Goal: Task Accomplishment & Management: Use online tool/utility

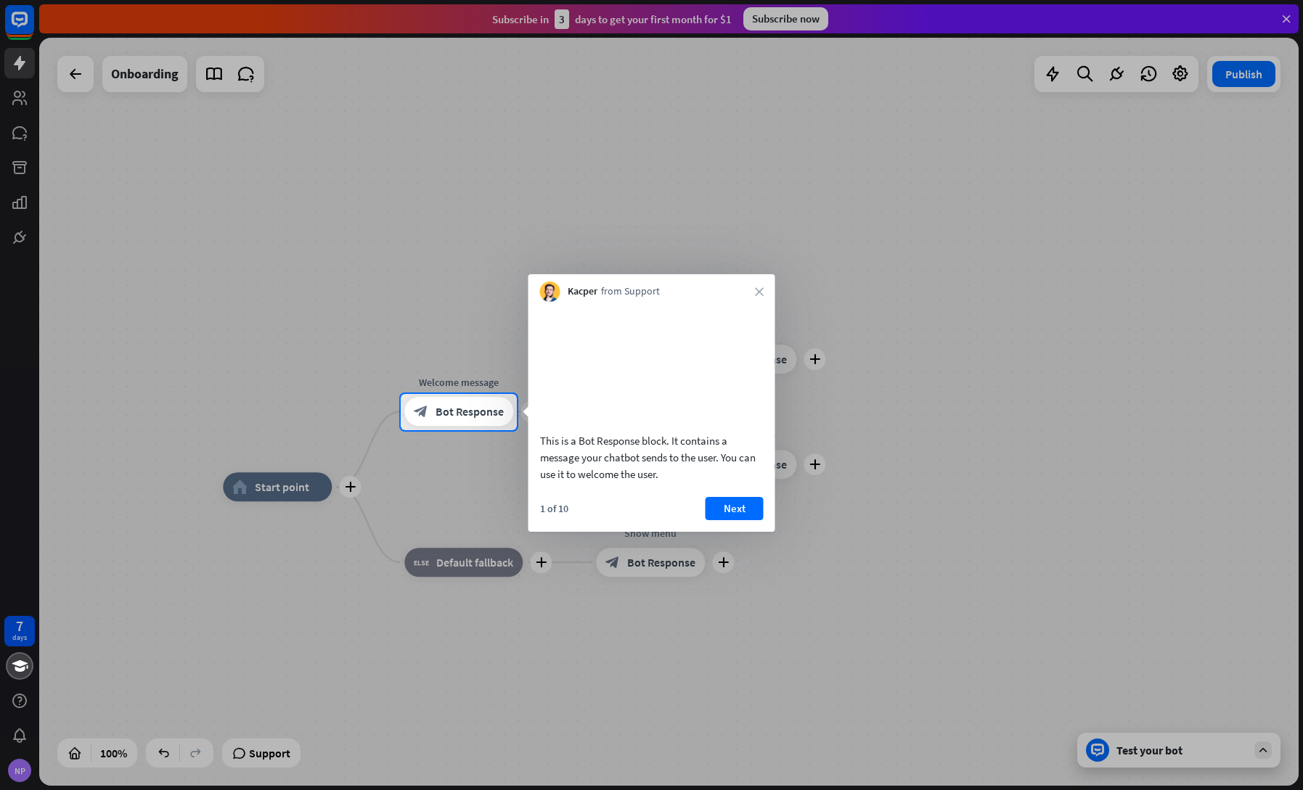
click at [739, 520] on button "Next" at bounding box center [734, 508] width 58 height 23
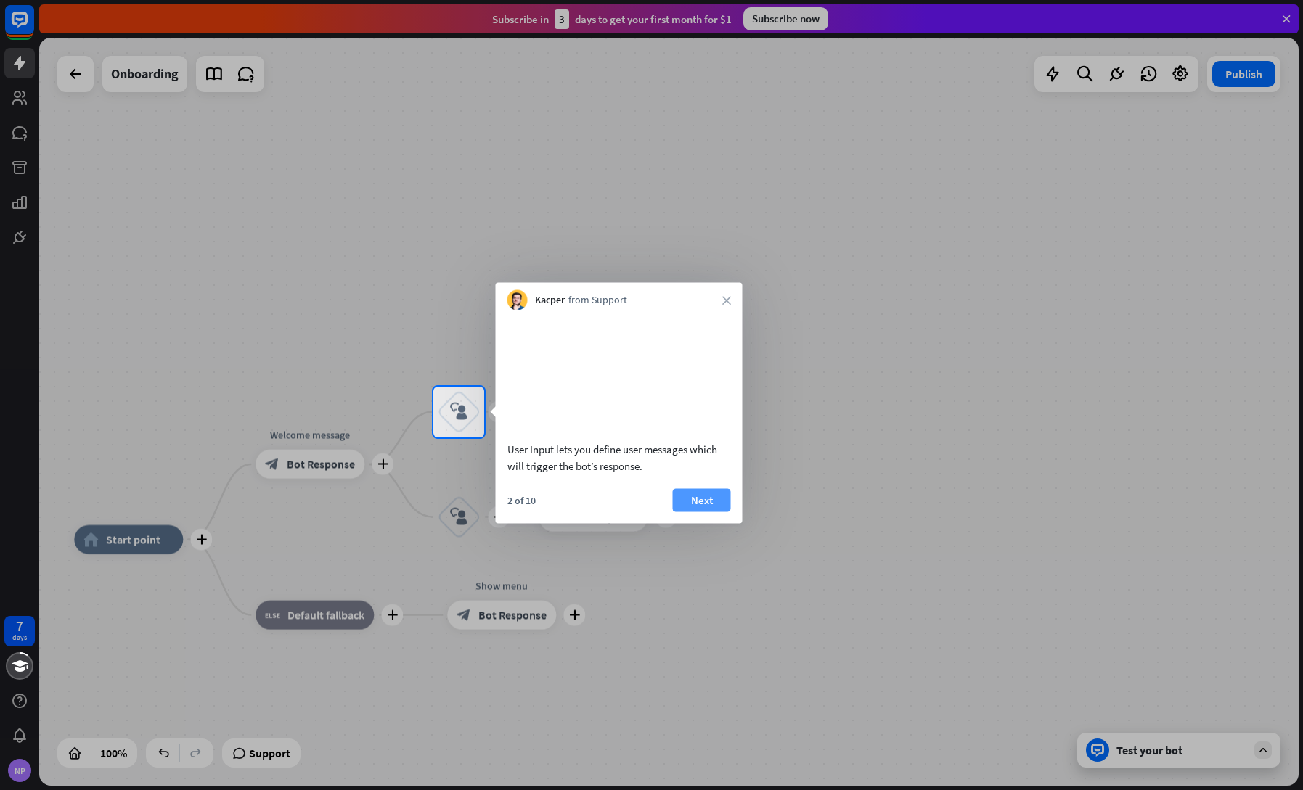
click at [692, 512] on button "Next" at bounding box center [702, 499] width 58 height 23
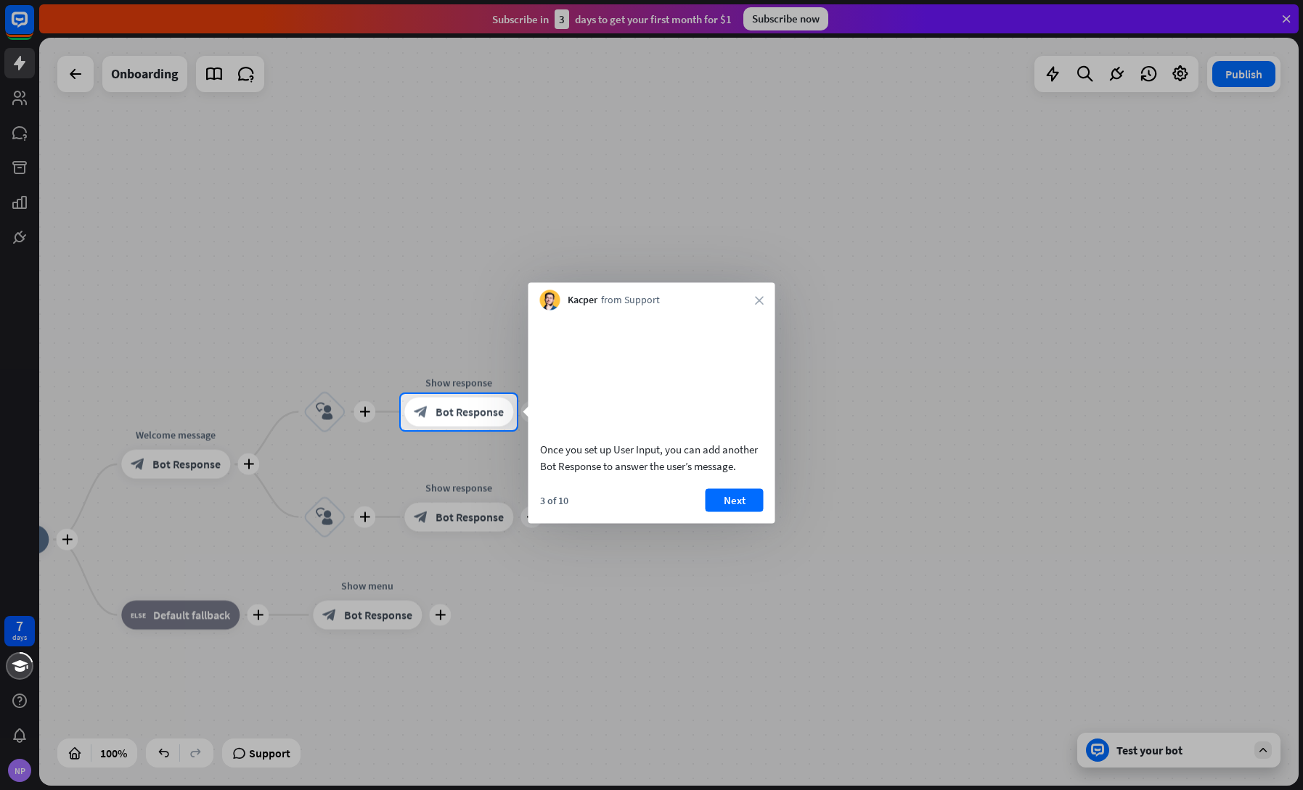
click at [703, 523] on div "3 of 10 Next" at bounding box center [651, 505] width 247 height 35
click at [730, 512] on button "Next" at bounding box center [734, 499] width 58 height 23
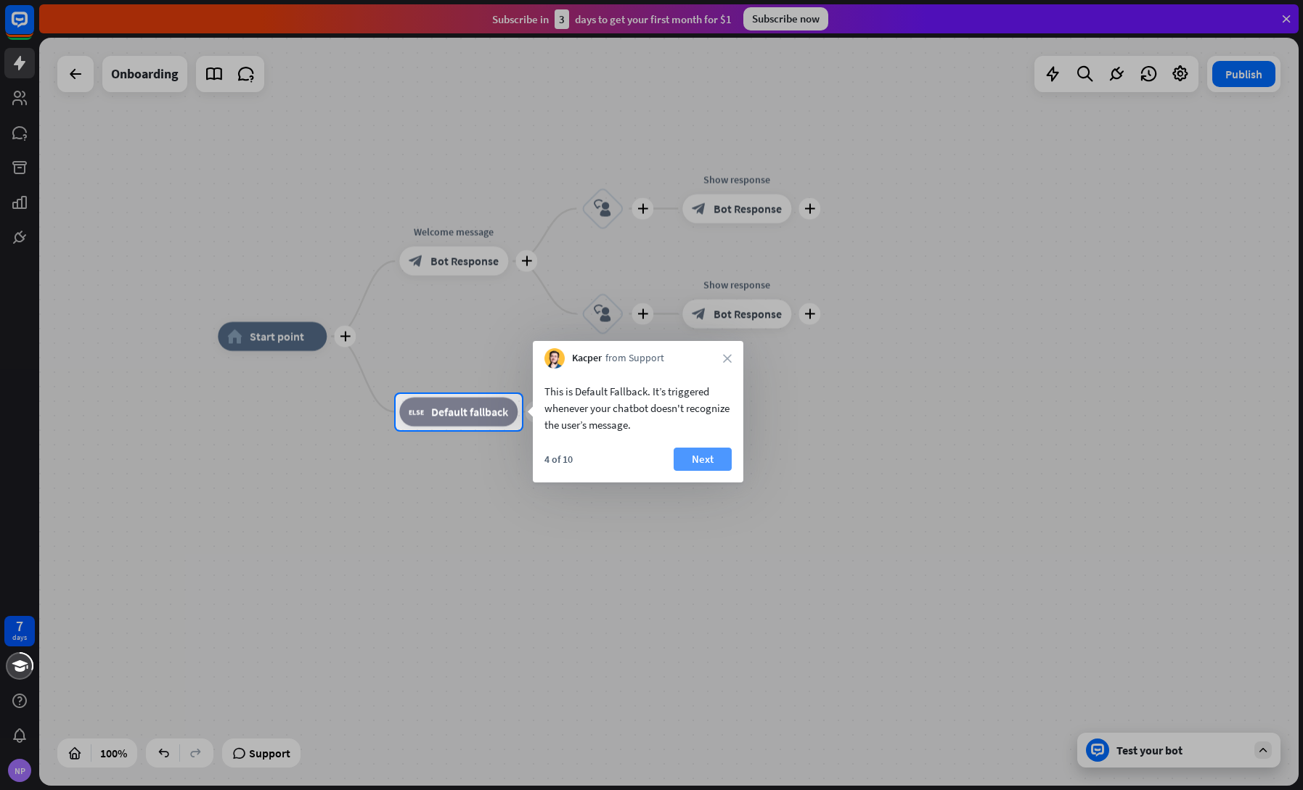
click at [694, 460] on button "Next" at bounding box center [702, 459] width 58 height 23
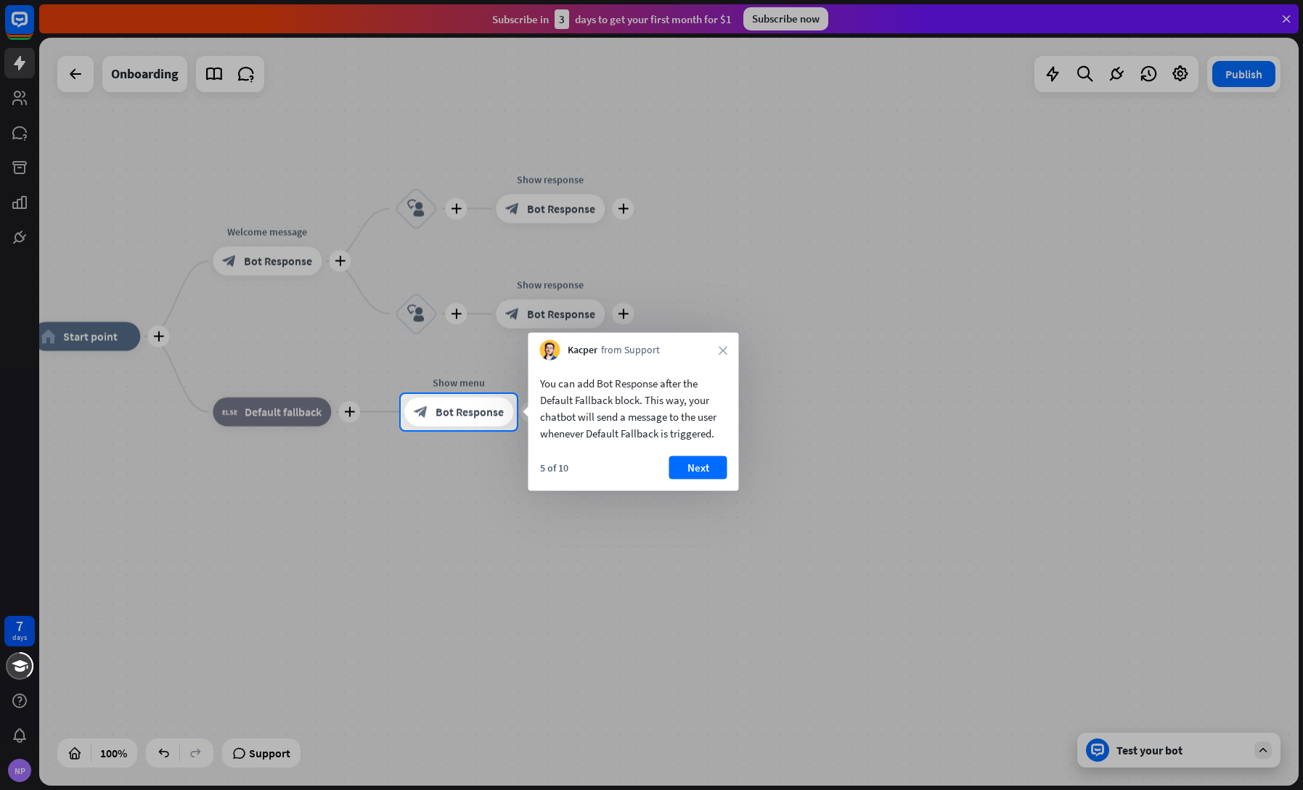
click at [689, 462] on button "Next" at bounding box center [698, 467] width 58 height 23
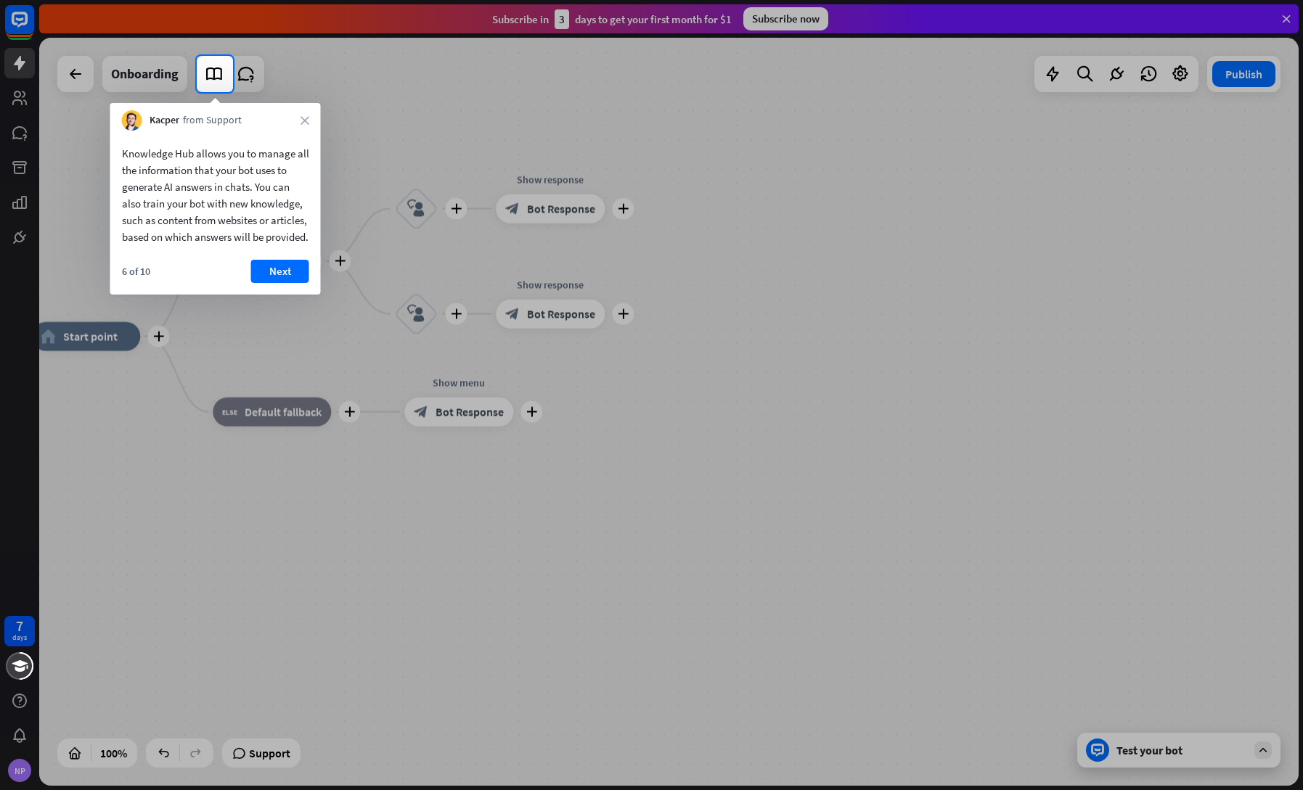
click at [243, 283] on div "6 of 10 Next" at bounding box center [215, 277] width 210 height 35
click at [262, 283] on button "Next" at bounding box center [280, 271] width 58 height 23
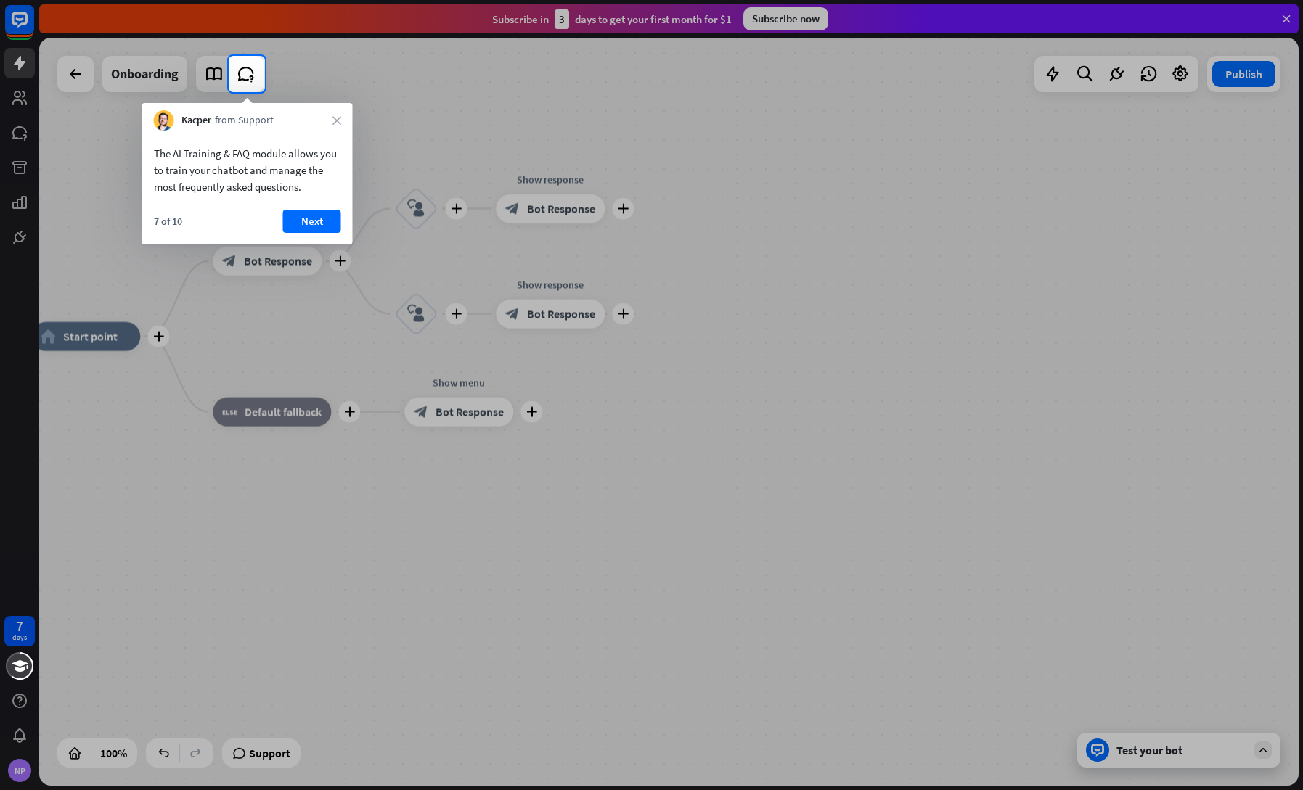
click at [324, 222] on button "Next" at bounding box center [312, 221] width 58 height 23
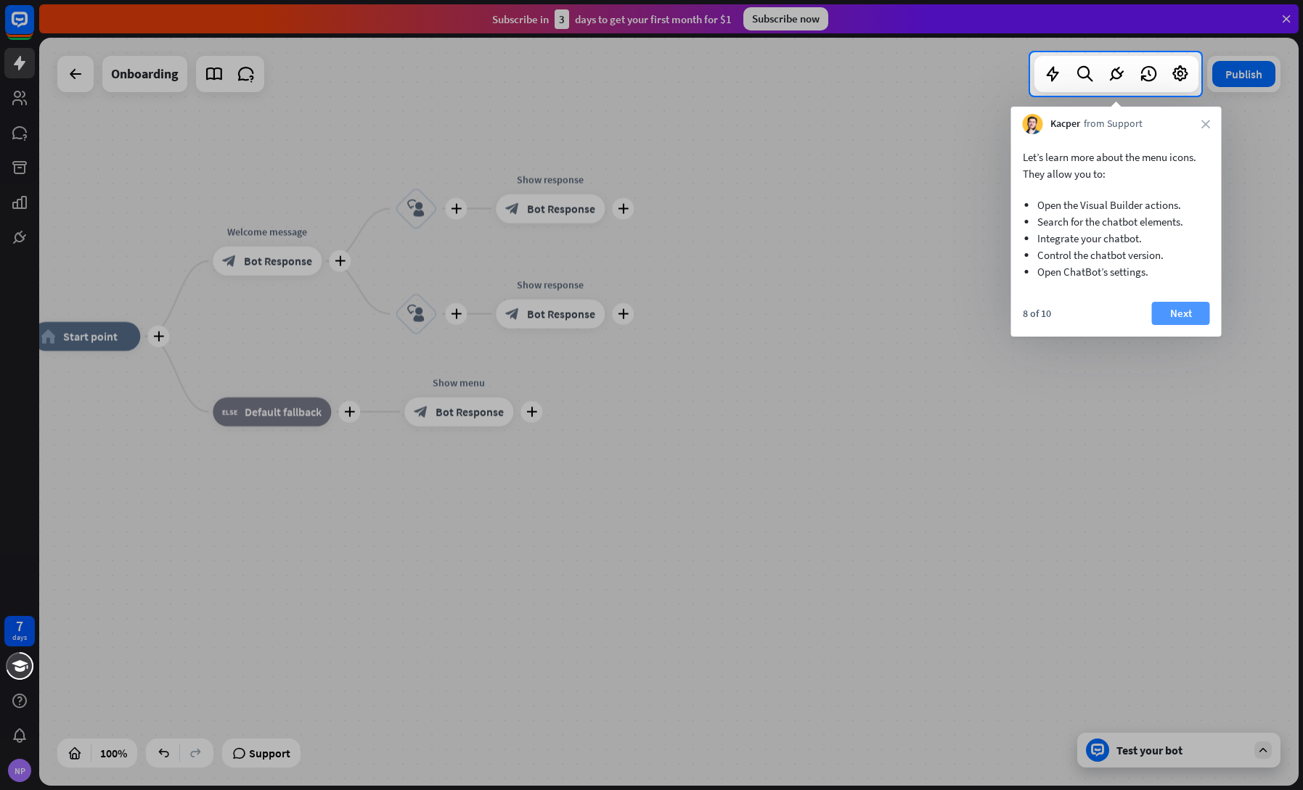
click at [1190, 315] on button "Next" at bounding box center [1181, 313] width 58 height 23
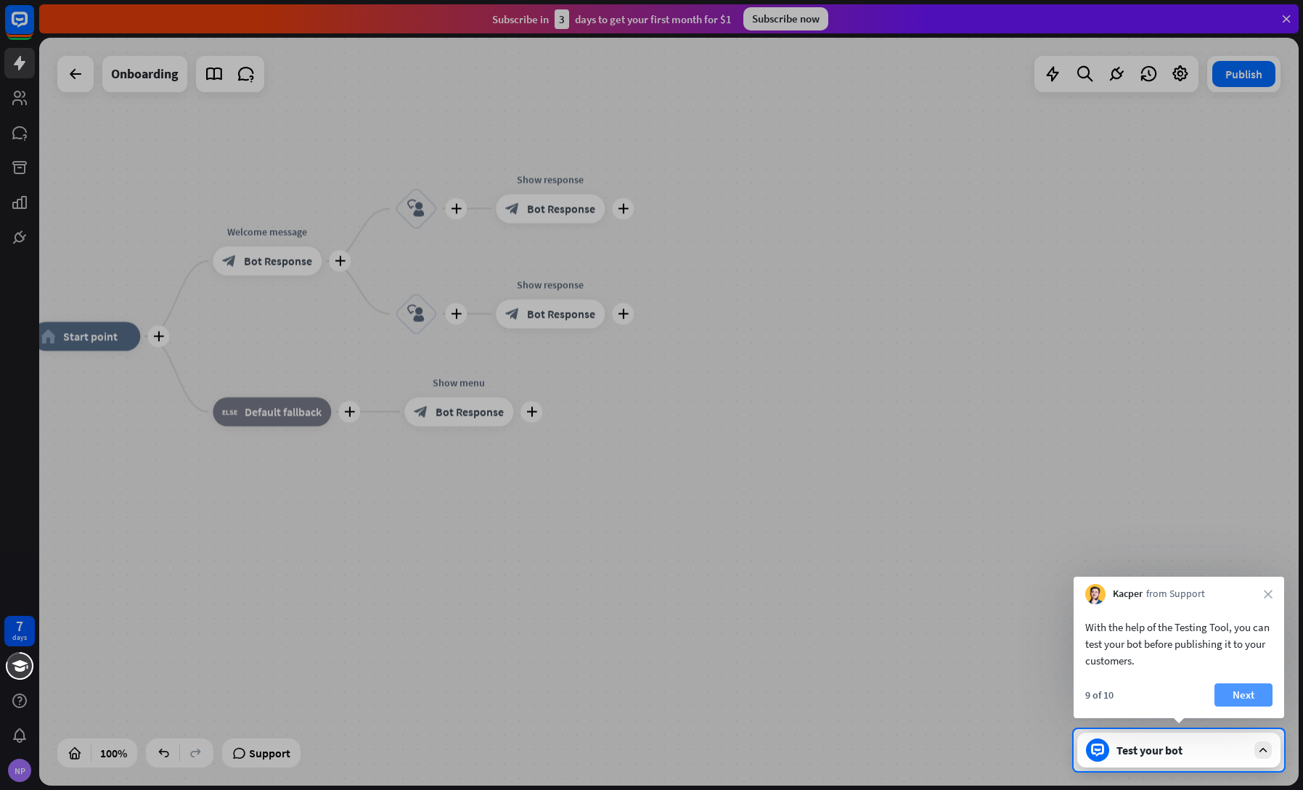
click at [1259, 697] on button "Next" at bounding box center [1243, 695] width 58 height 23
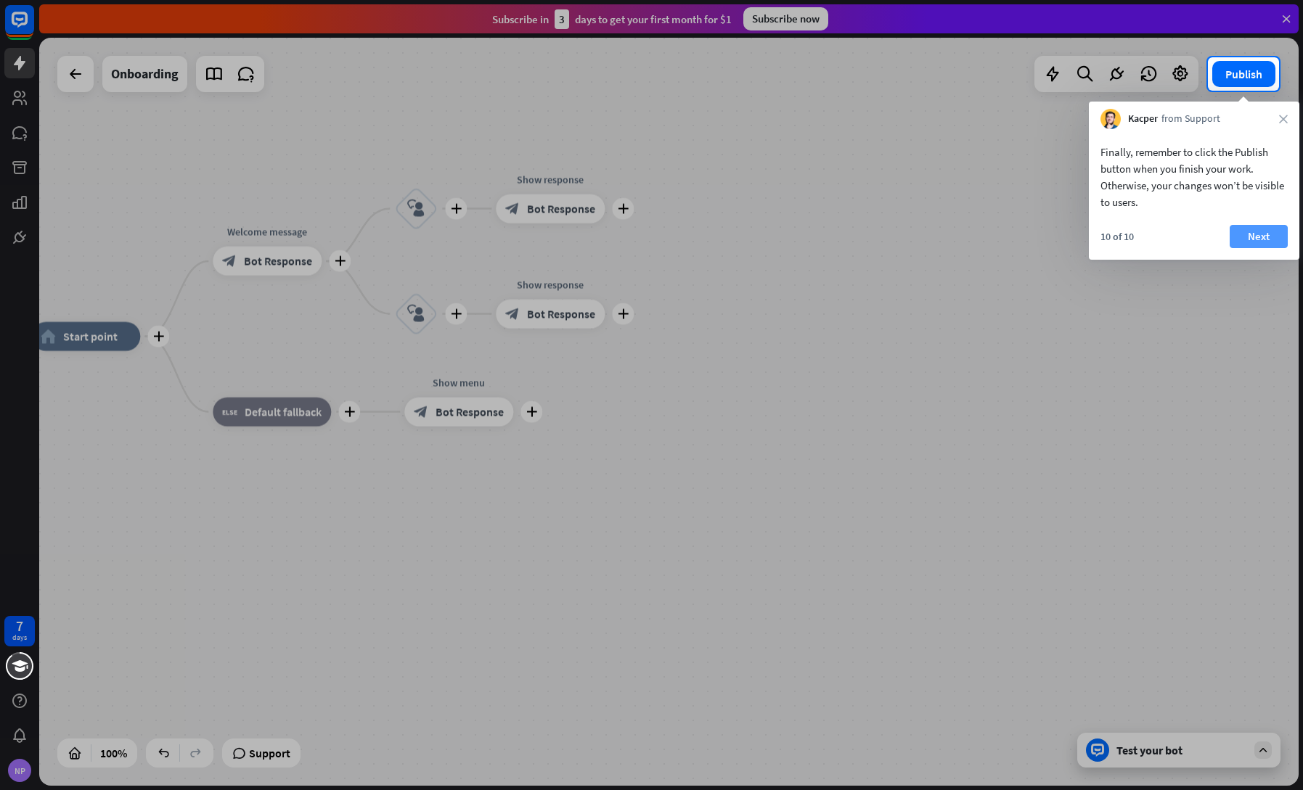
click at [1266, 241] on button "Next" at bounding box center [1258, 236] width 58 height 23
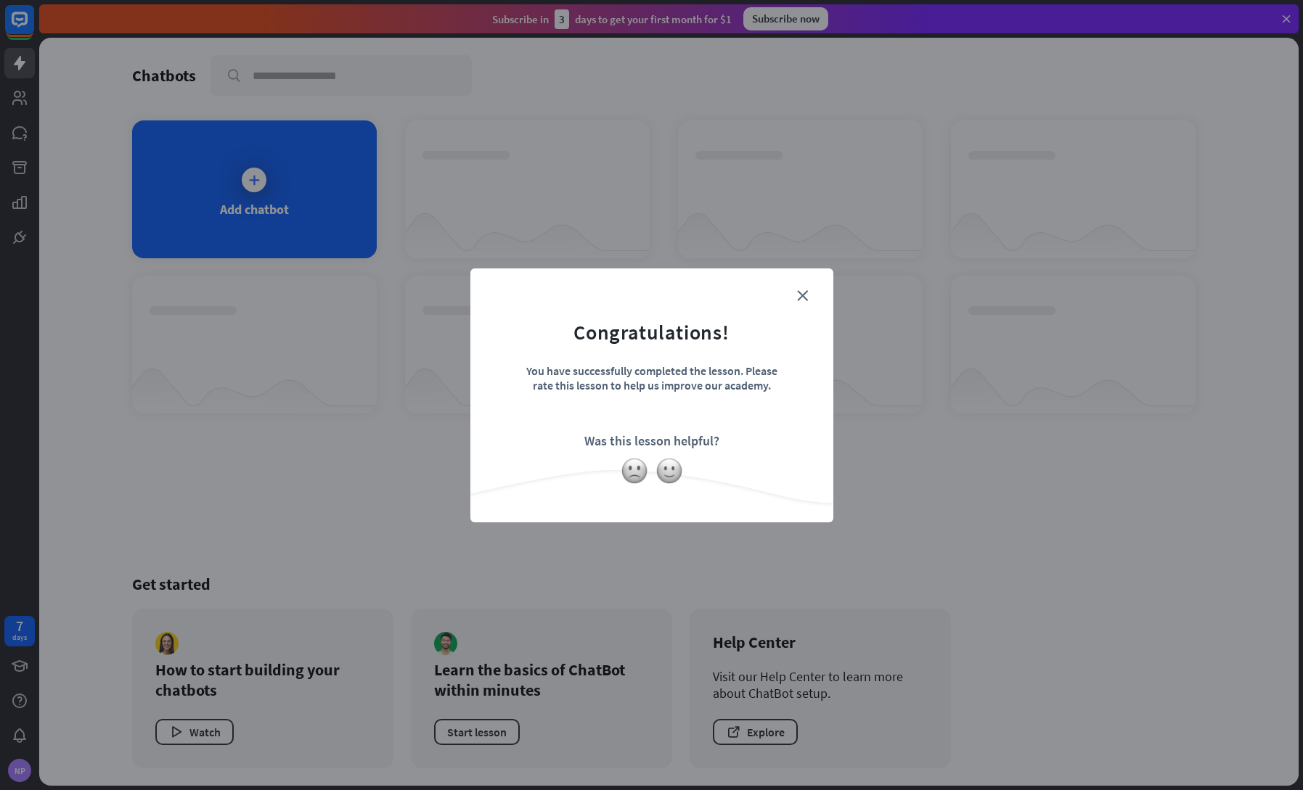
drag, startPoint x: 691, startPoint y: 469, endPoint x: 714, endPoint y: 370, distance: 101.4
click at [690, 454] on div "close Congratulations! You have successfully completed the lesson. Please rate …" at bounding box center [651, 396] width 363 height 254
click at [784, 307] on form "Congratulations! You have successfully completed the lesson. Please rate this l…" at bounding box center [651, 373] width 327 height 173
click at [795, 295] on form "Congratulations! You have successfully completed the lesson. Please rate this l…" at bounding box center [651, 373] width 327 height 173
click at [803, 296] on icon "close" at bounding box center [802, 295] width 11 height 11
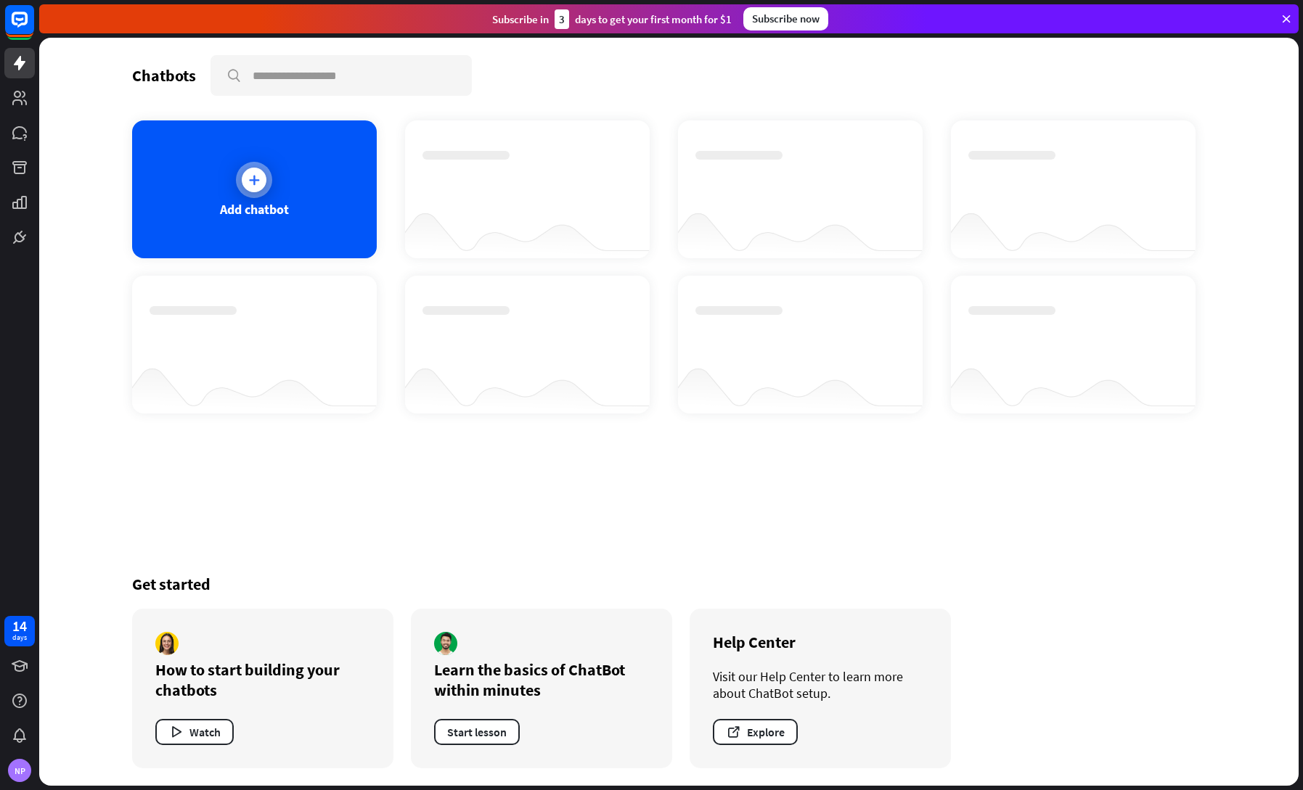
click at [228, 201] on div "Add chatbot" at bounding box center [254, 209] width 69 height 17
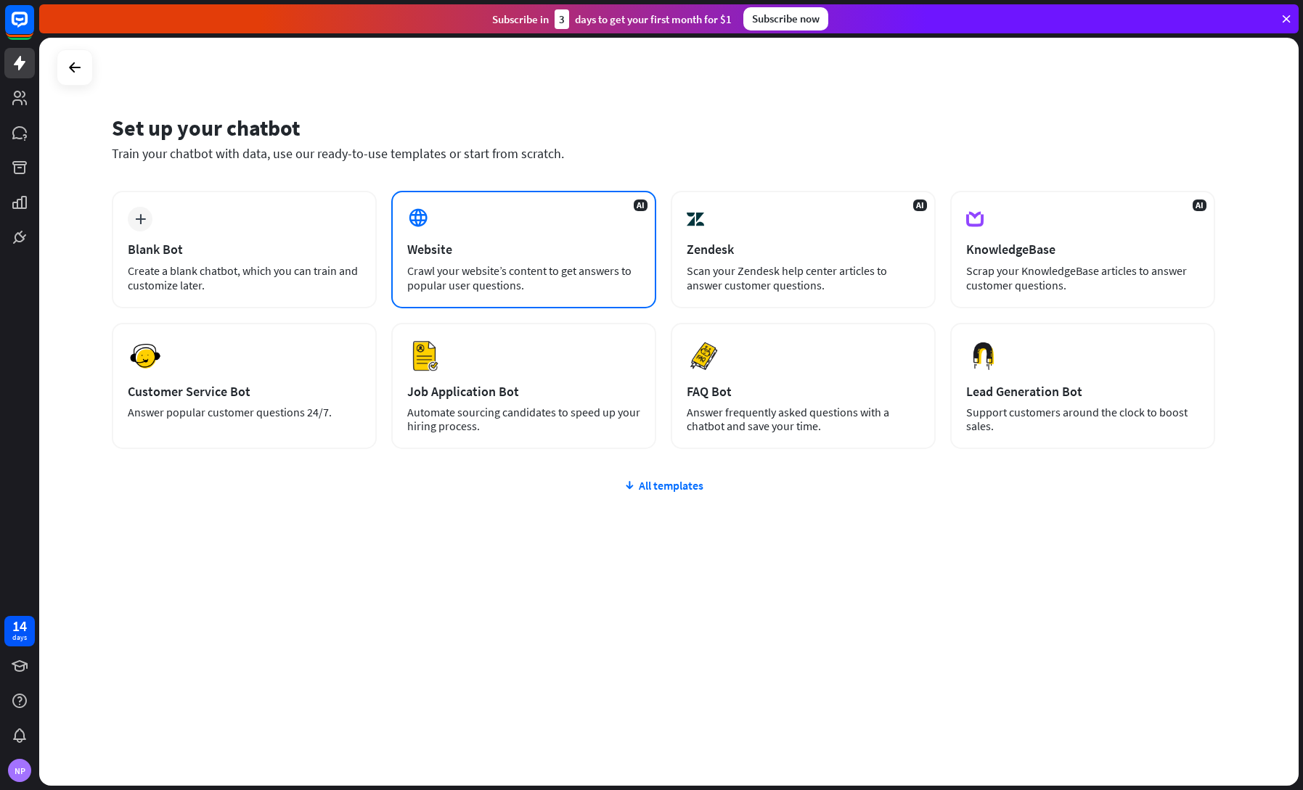
click at [438, 235] on div "AI Website Crawl your website’s content to get answers to popular user question…" at bounding box center [523, 250] width 265 height 118
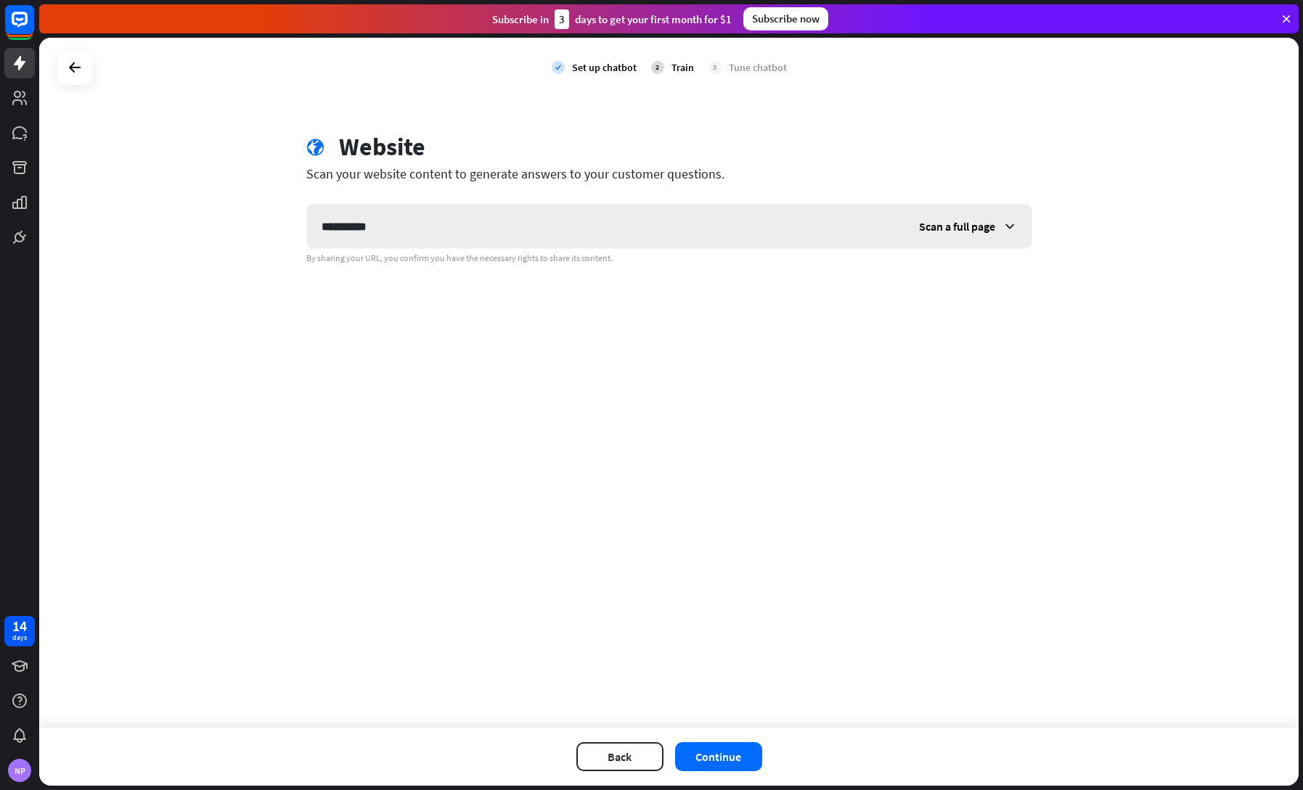
type input "**********"
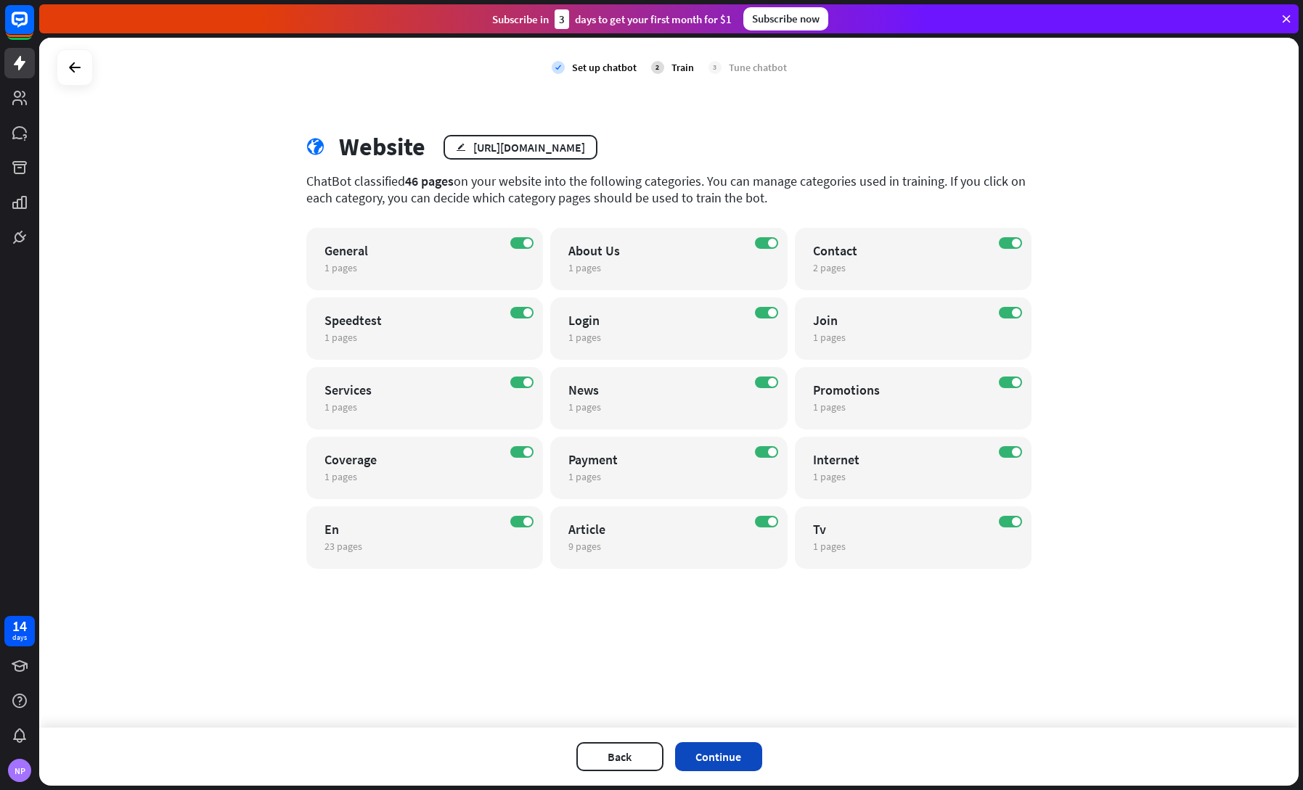
click at [724, 755] on button "Continue" at bounding box center [718, 756] width 87 height 29
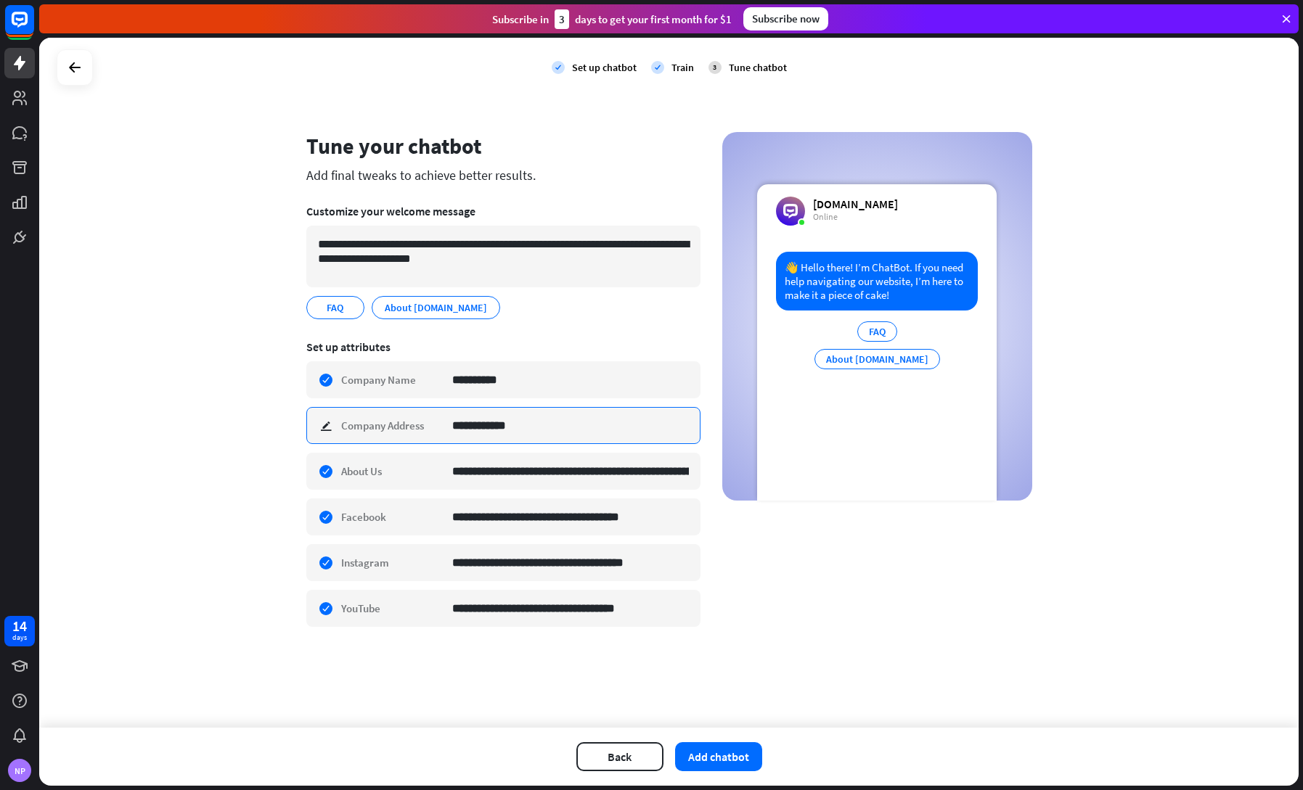
click at [497, 430] on input "**********" at bounding box center [570, 426] width 237 height 36
click at [480, 426] on input "**********" at bounding box center [570, 426] width 237 height 36
click at [520, 427] on input "**********" at bounding box center [570, 426] width 237 height 36
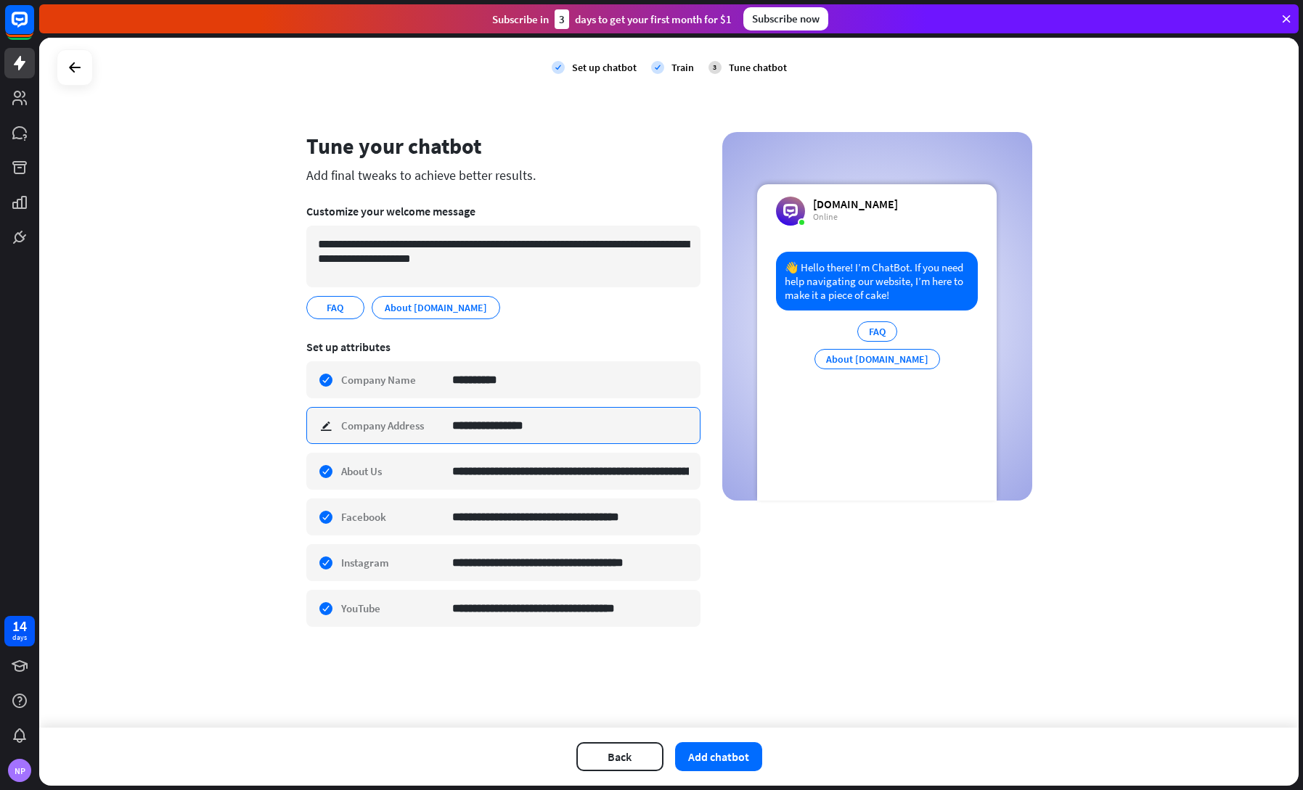
click at [475, 430] on input "**********" at bounding box center [570, 426] width 237 height 36
type input "**********"
click at [696, 761] on button "Add chatbot" at bounding box center [718, 756] width 87 height 29
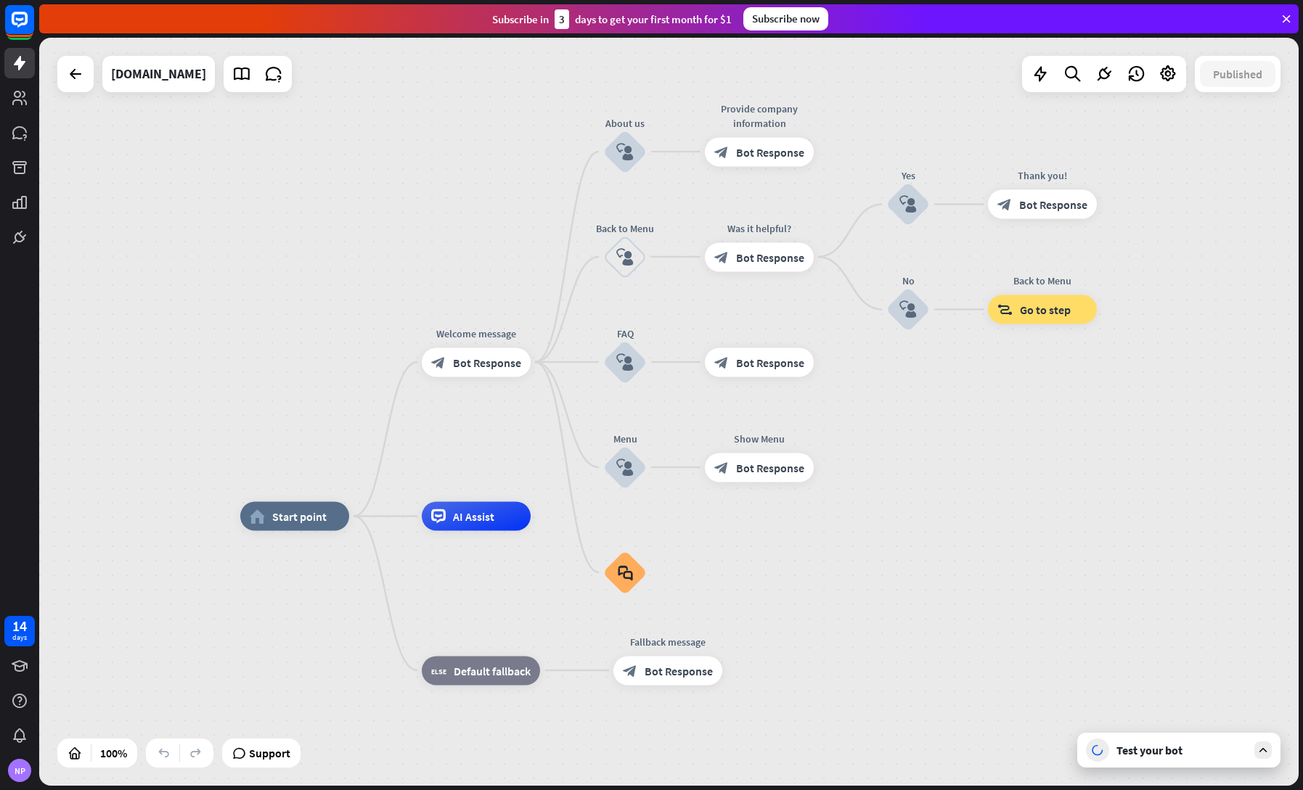
drag, startPoint x: 947, startPoint y: 478, endPoint x: 814, endPoint y: 664, distance: 228.8
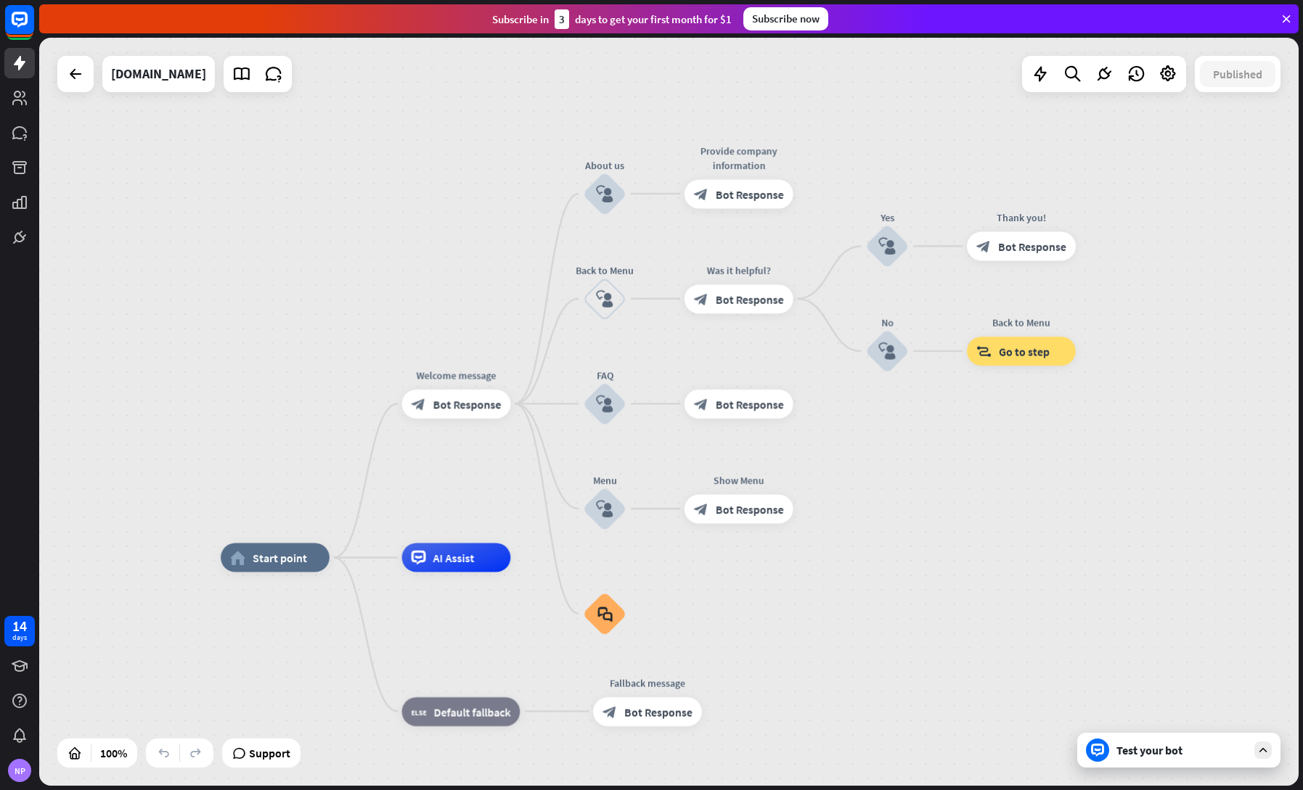
drag, startPoint x: 310, startPoint y: 257, endPoint x: 374, endPoint y: 210, distance: 80.0
click at [374, 210] on div "home_2 Start point Welcome message block_bot_response Bot Response About us blo…" at bounding box center [668, 412] width 1259 height 748
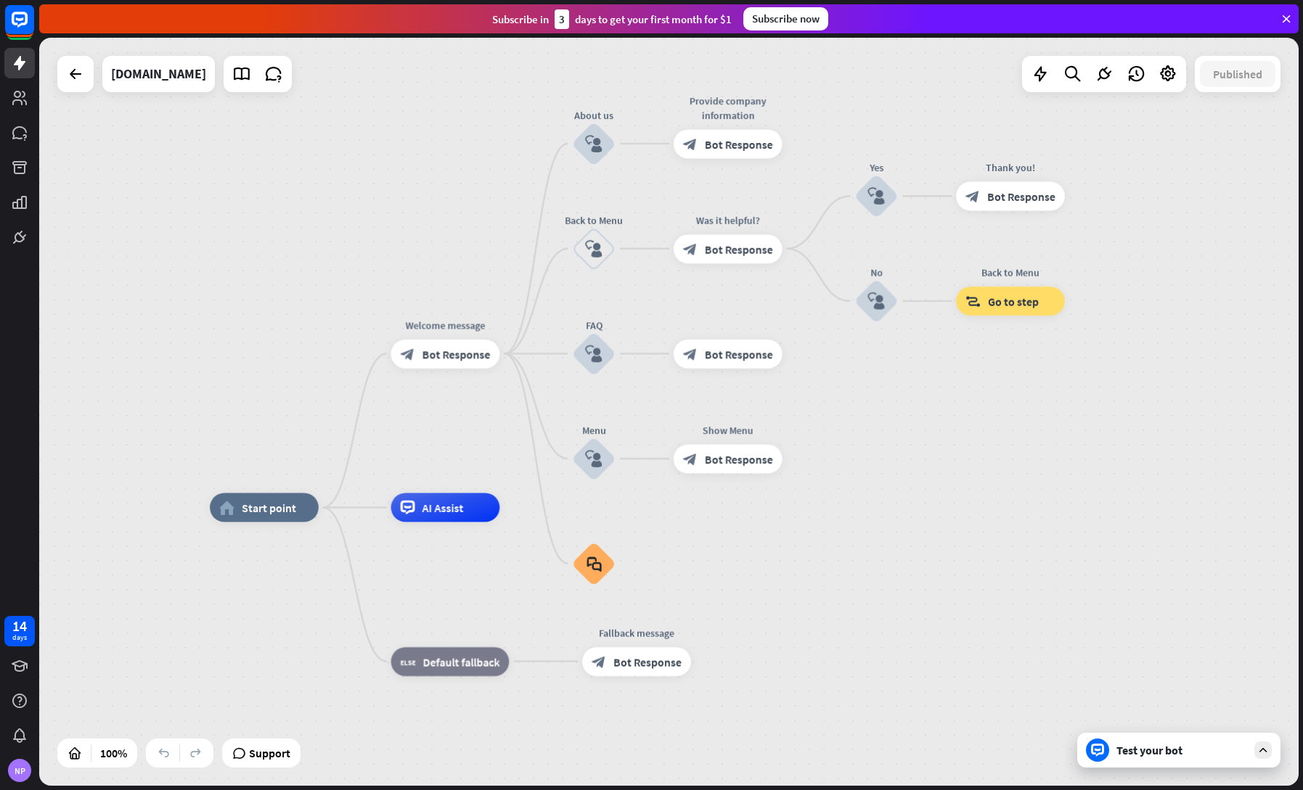
drag, startPoint x: 369, startPoint y: 136, endPoint x: 355, endPoint y: 97, distance: 40.9
click at [355, 97] on div "home_2 Start point Welcome message block_bot_response Bot Response About us blo…" at bounding box center [668, 412] width 1259 height 748
click at [1290, 19] on icon at bounding box center [1285, 18] width 13 height 13
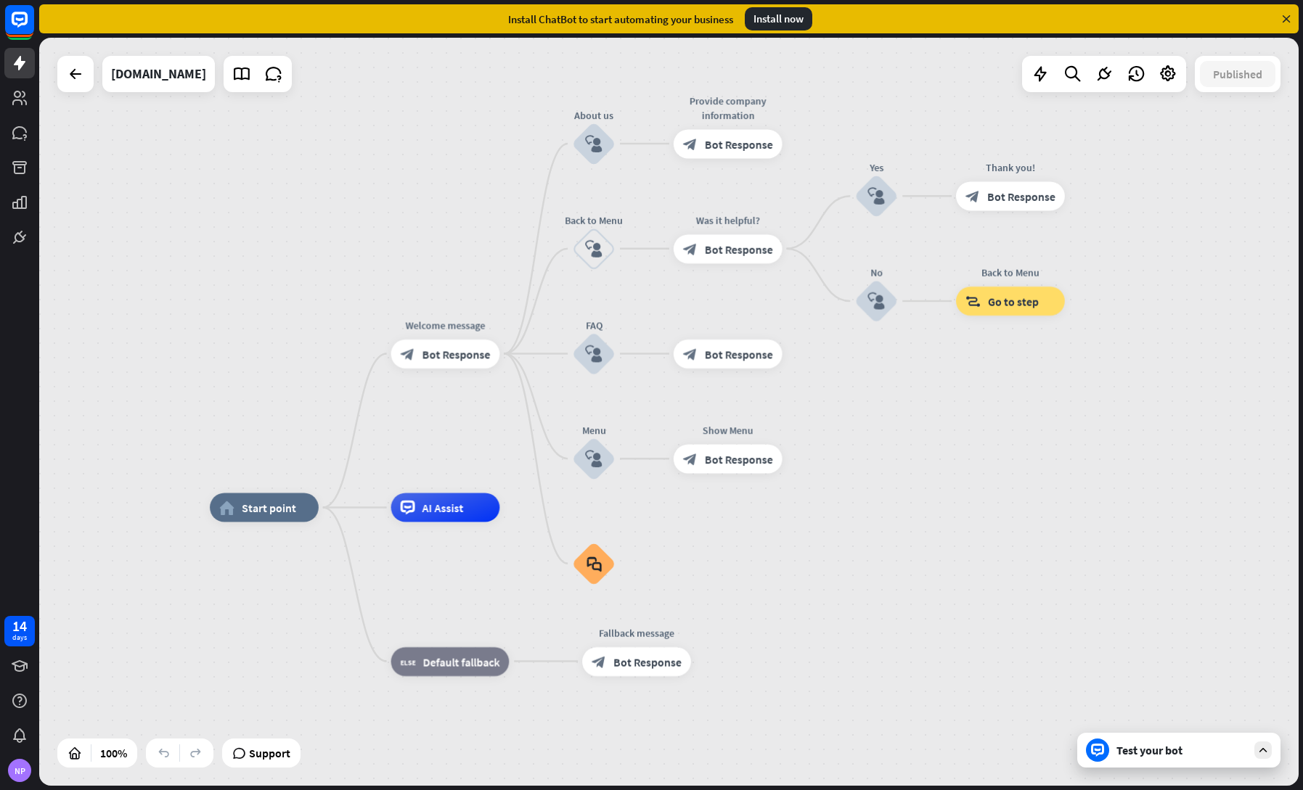
click at [1287, 16] on icon at bounding box center [1285, 18] width 13 height 13
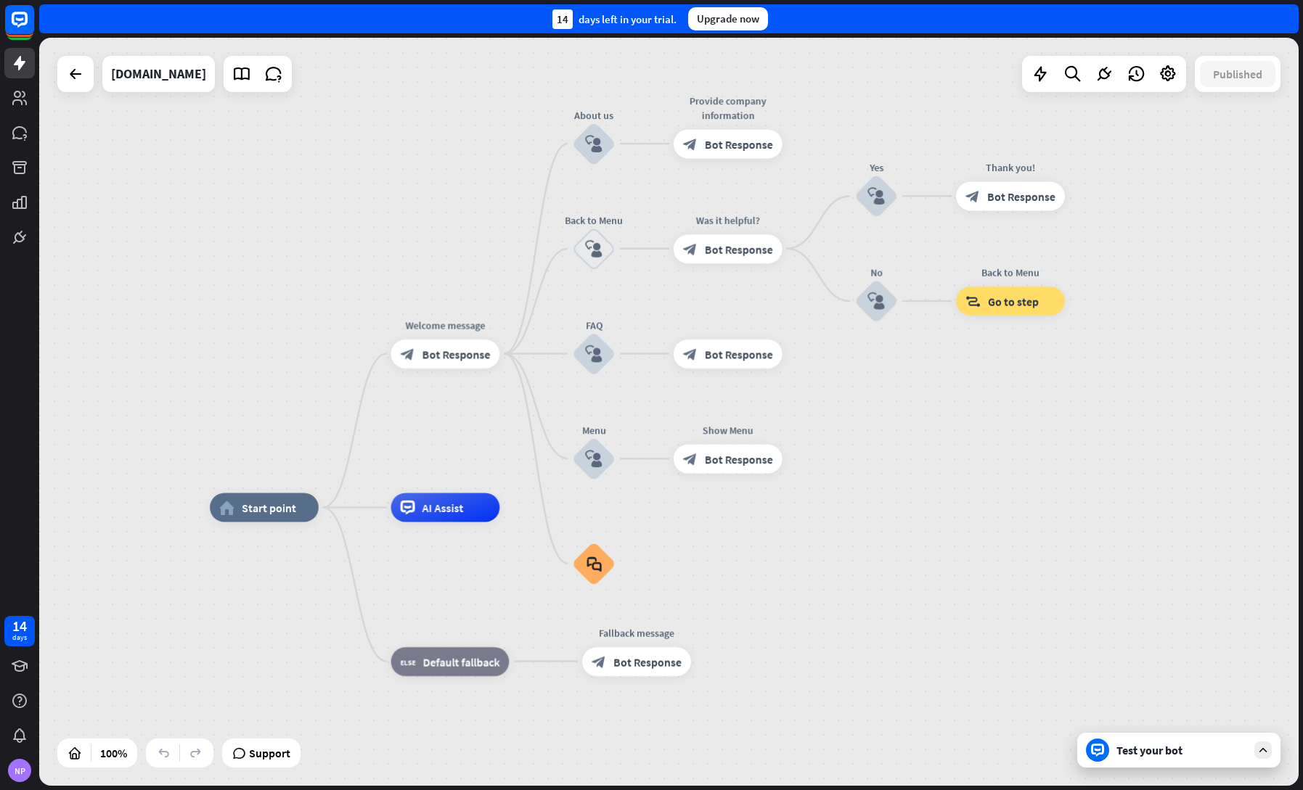
click at [1287, 16] on div "14 days left in your trial. Upgrade now" at bounding box center [668, 18] width 1259 height 29
click at [1289, 17] on div "14 days left in your trial. Upgrade now" at bounding box center [668, 18] width 1259 height 29
click at [75, 78] on icon at bounding box center [75, 73] width 17 height 17
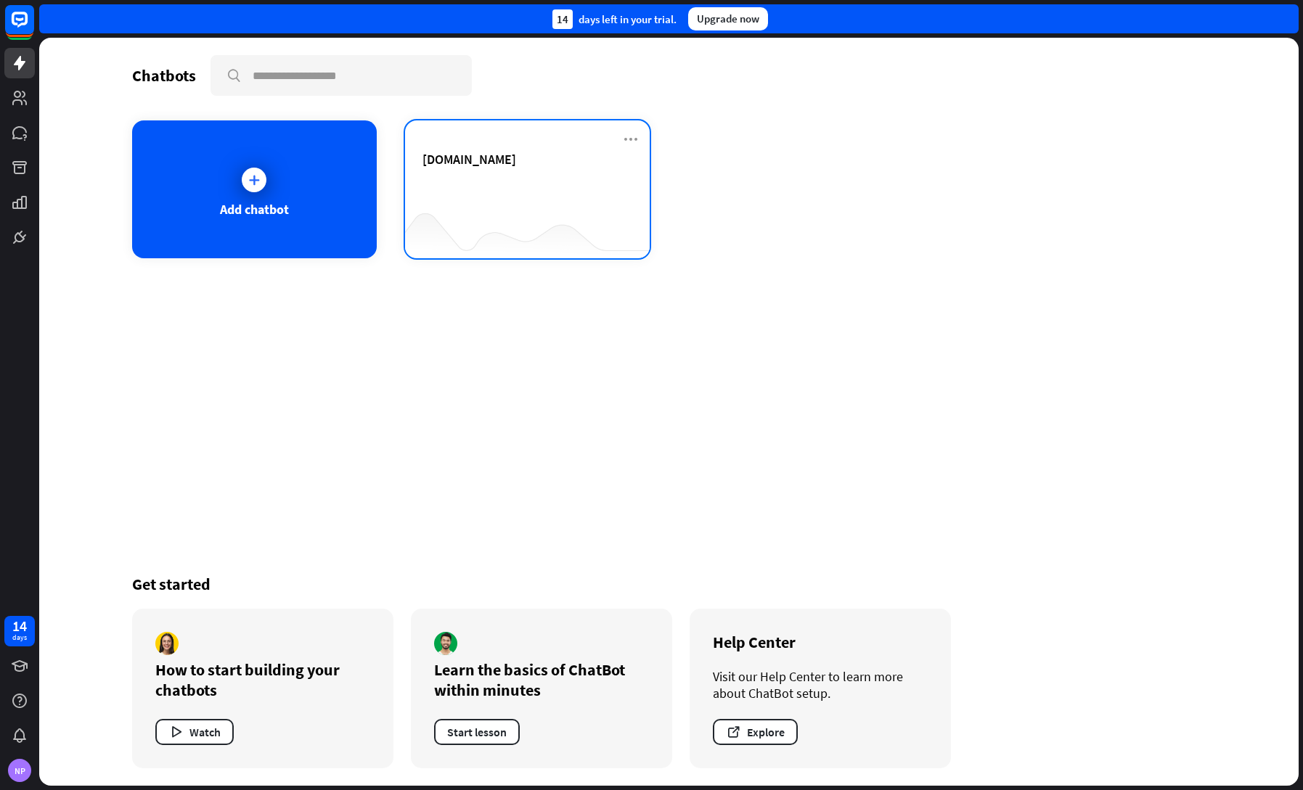
click at [452, 177] on div "[DOMAIN_NAME]" at bounding box center [527, 176] width 210 height 51
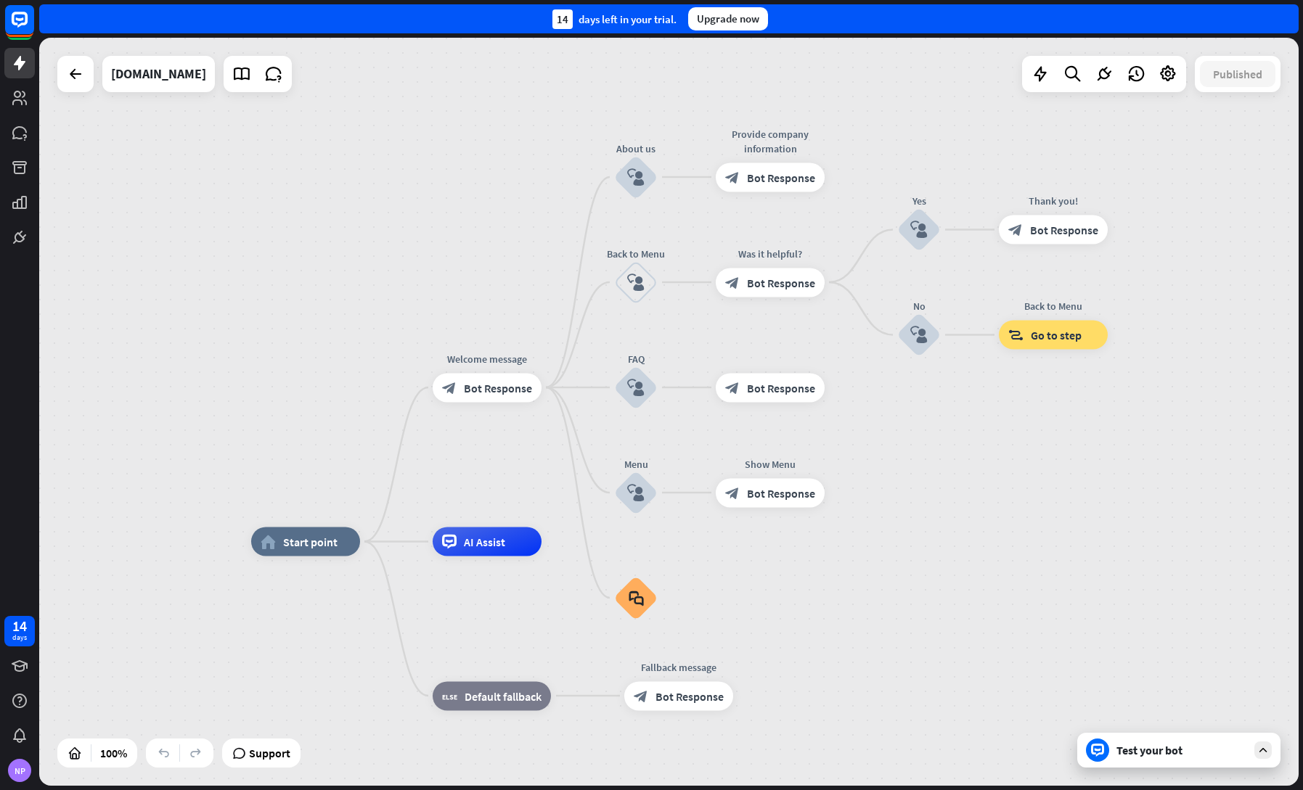
drag, startPoint x: 1015, startPoint y: 468, endPoint x: 983, endPoint y: 557, distance: 94.8
click at [983, 557] on div "home_2 Start point Welcome message block_bot_response Bot Response About us blo…" at bounding box center [668, 412] width 1259 height 748
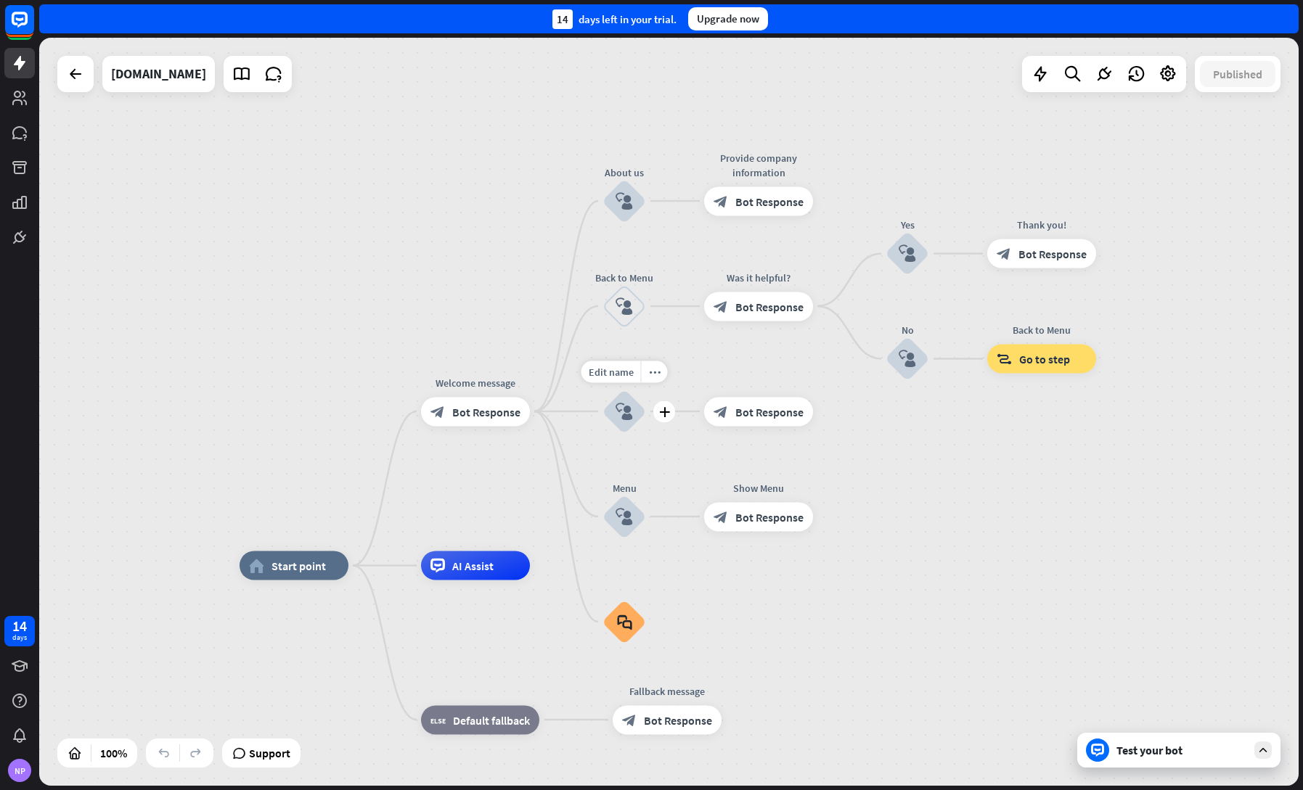
click at [616, 403] on icon "block_user_input" at bounding box center [623, 411] width 17 height 17
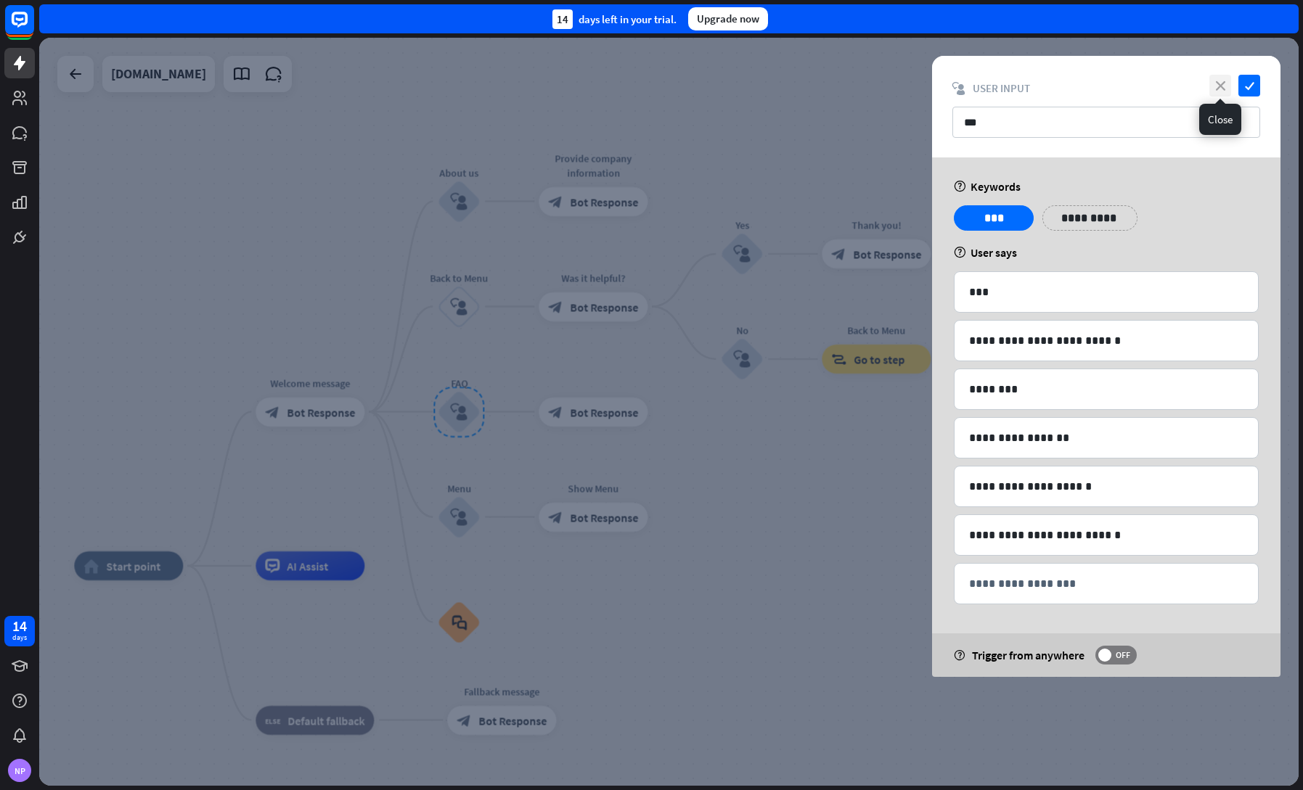
click at [1227, 87] on icon "close" at bounding box center [1220, 86] width 22 height 22
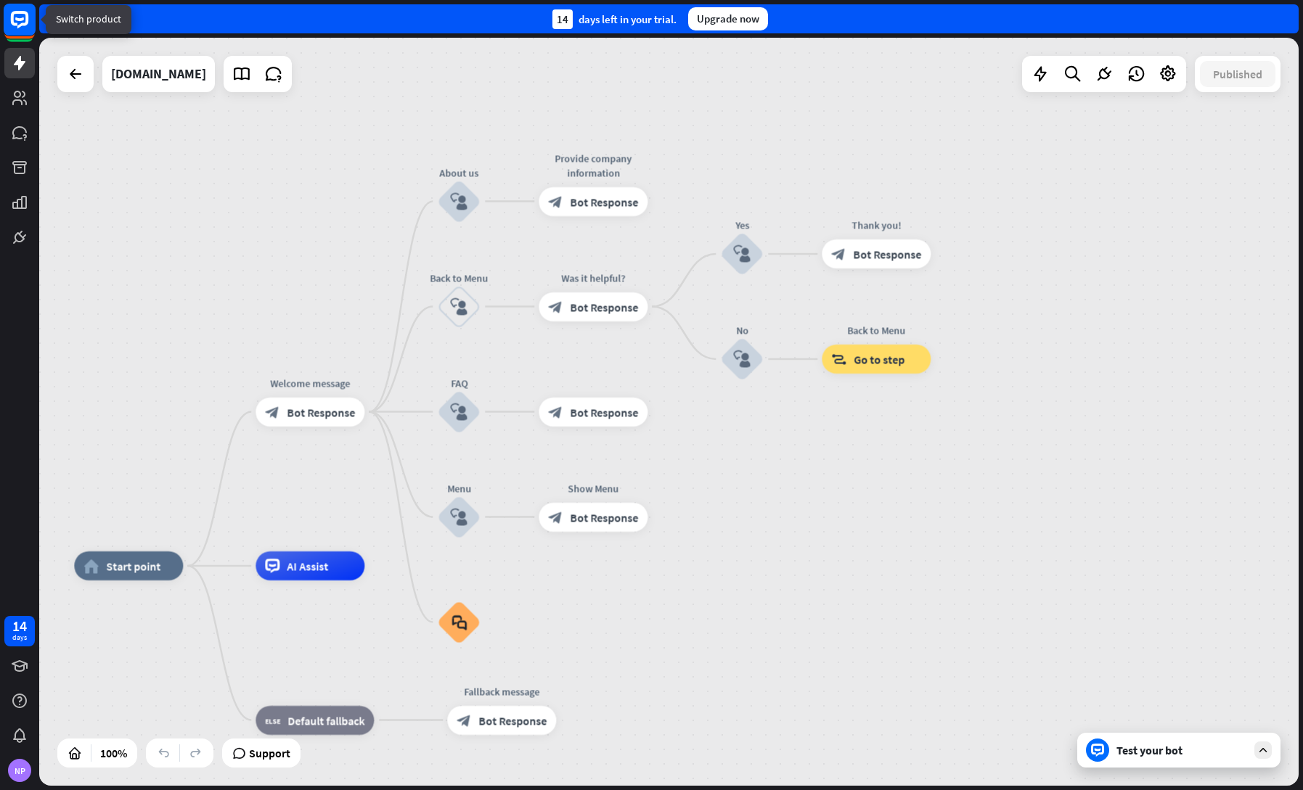
click at [22, 16] on rect at bounding box center [20, 20] width 32 height 32
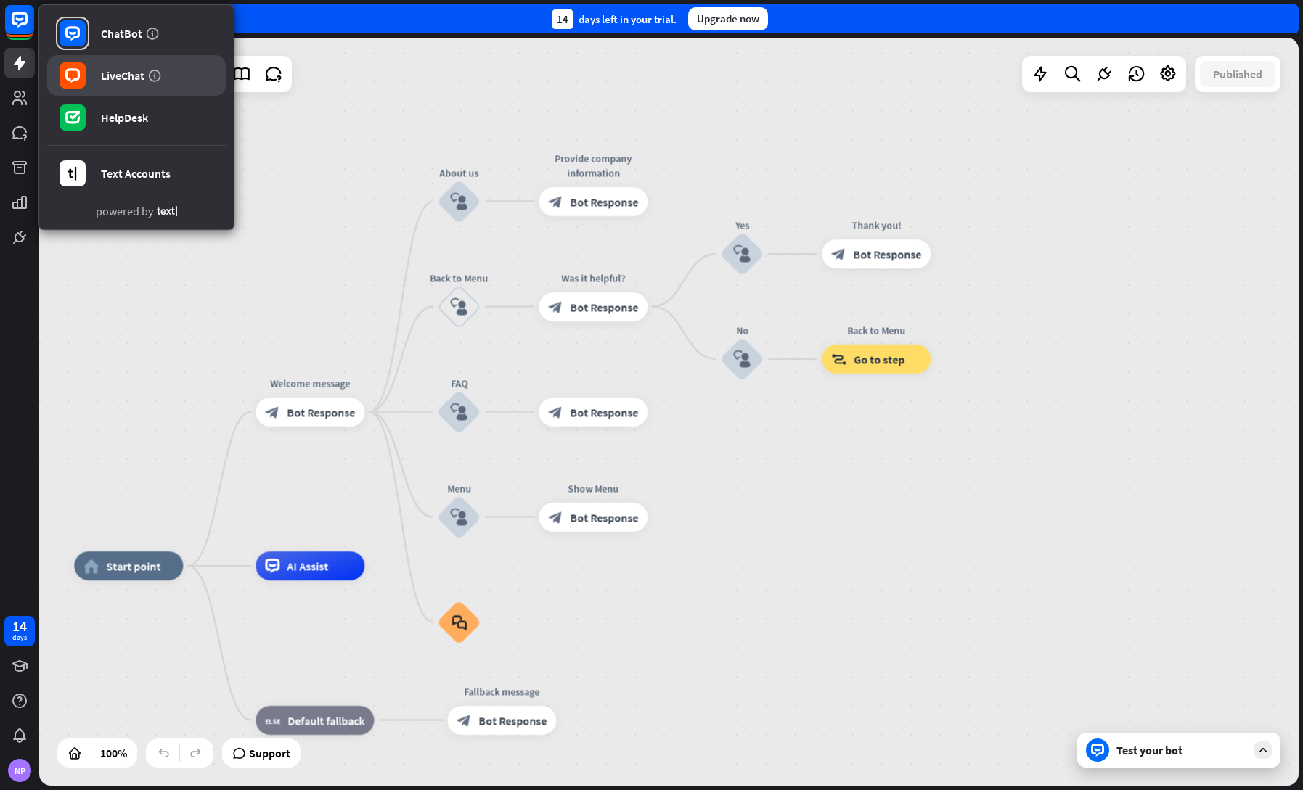
click at [114, 80] on div "LiveChat" at bounding box center [123, 75] width 44 height 15
